Goal: Transaction & Acquisition: Subscribe to service/newsletter

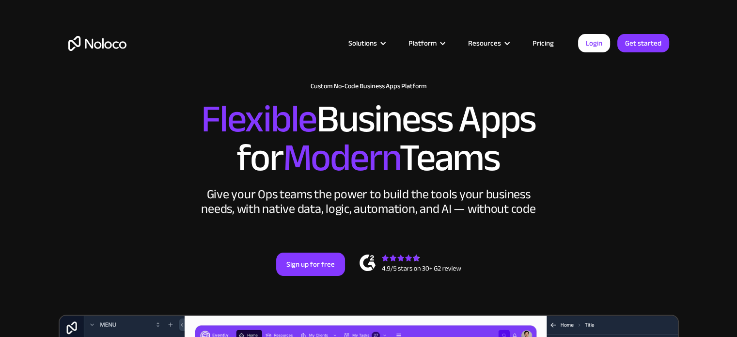
click at [240, 42] on article "Solutions Use Cases Business Types Project Management Keep track of customers, …" at bounding box center [351, 43] width 451 height 13
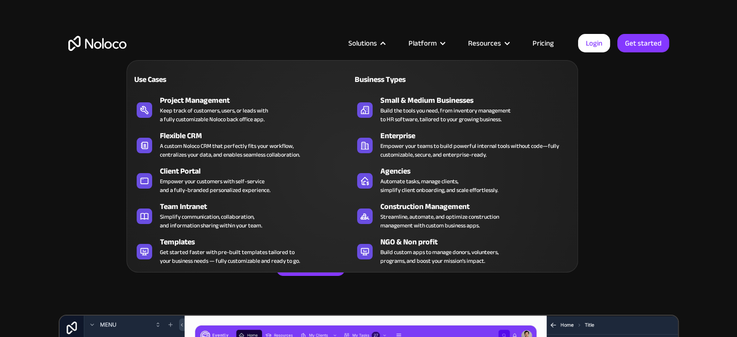
click at [375, 47] on nav "Use Cases Business Types Project Management Keep track of customers, users, or …" at bounding box center [351, 159] width 451 height 226
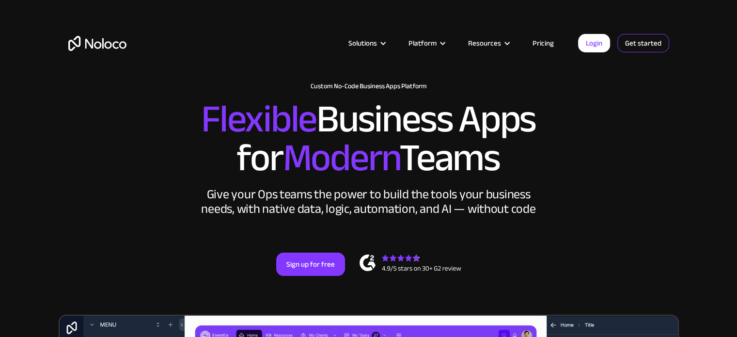
click at [644, 46] on link "Get started" at bounding box center [643, 43] width 52 height 18
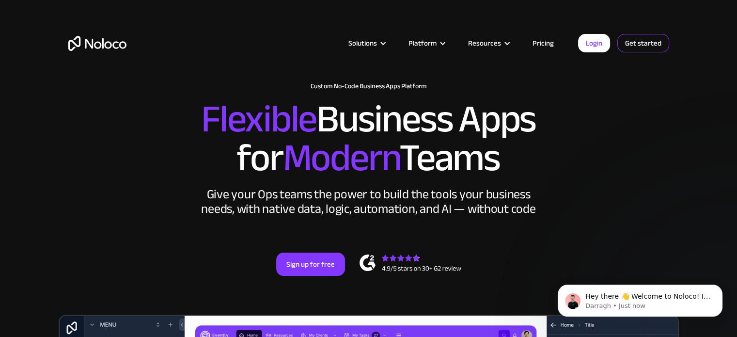
click at [641, 43] on link "Get started" at bounding box center [643, 43] width 52 height 18
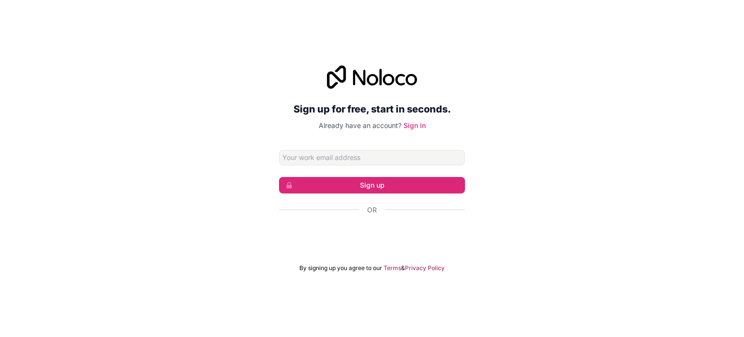
click at [338, 157] on input "Email address" at bounding box center [372, 157] width 186 height 15
type input "[EMAIL_ADDRESS][DOMAIN_NAME]"
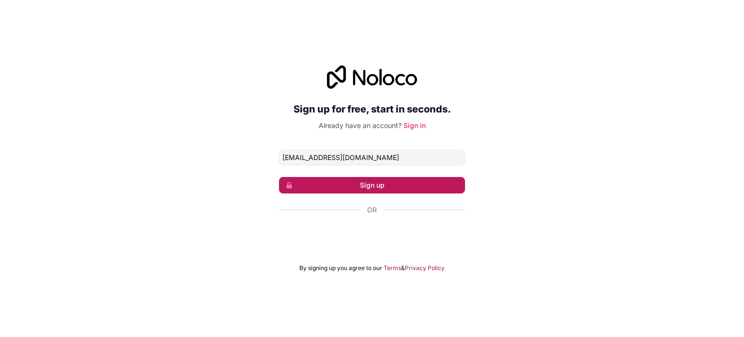
click at [362, 185] on button "Sign up" at bounding box center [372, 185] width 186 height 16
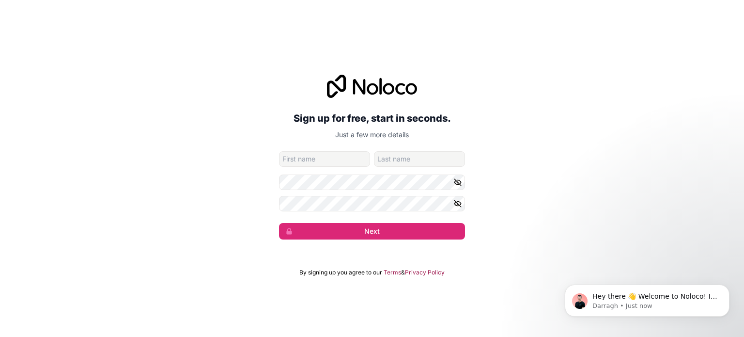
drag, startPoint x: 235, startPoint y: 137, endPoint x: 541, endPoint y: 123, distance: 305.8
click at [541, 123] on div "Sign up for free, start in seconds. Just a few more details [EMAIL_ADDRESS][DOM…" at bounding box center [372, 157] width 744 height 192
